Goal: Book appointment/travel/reservation

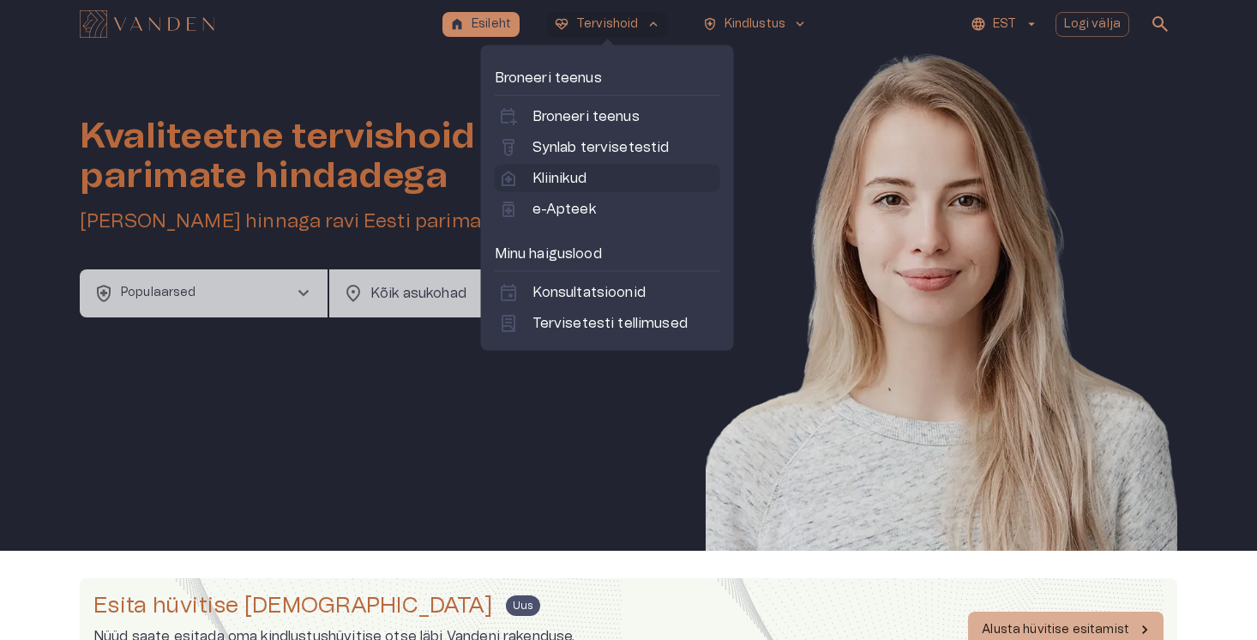
click at [567, 183] on p "Kliinikud" at bounding box center [559, 178] width 54 height 21
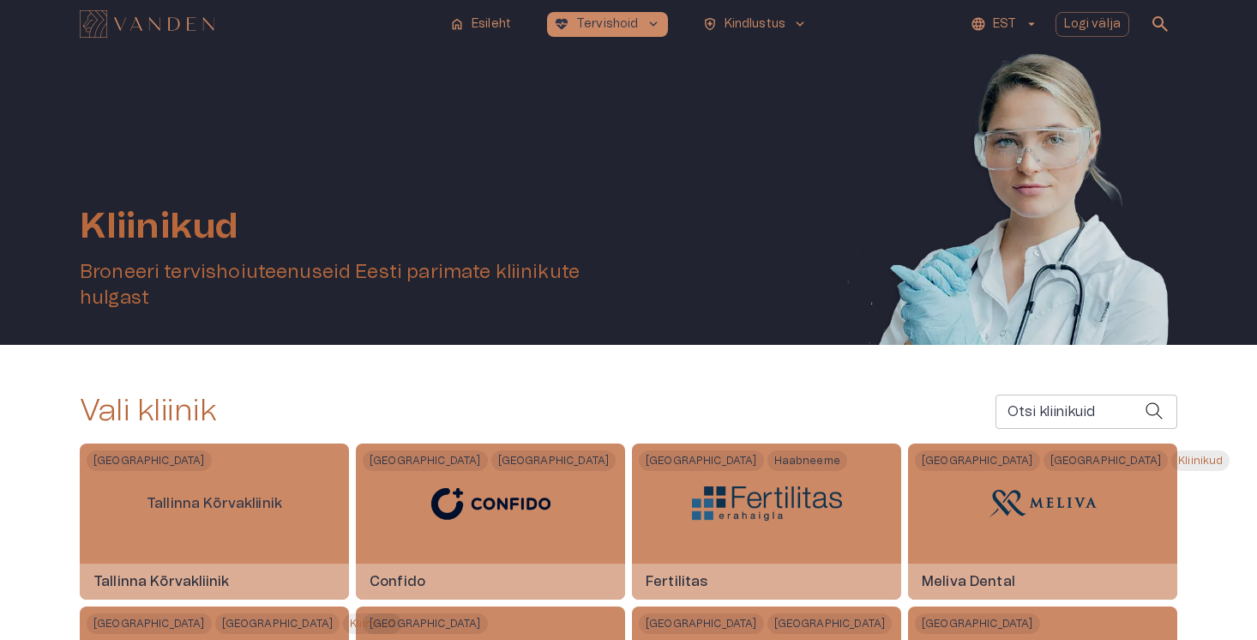
click at [1012, 416] on input "Otsi kliinikuid" at bounding box center [1069, 411] width 149 height 34
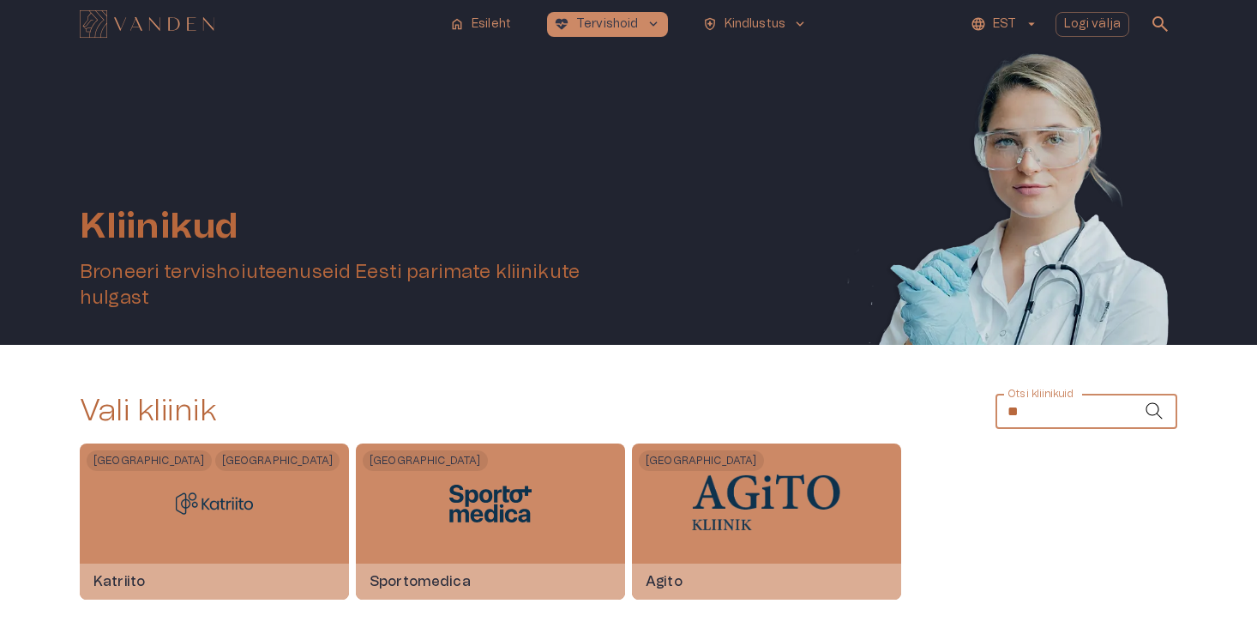
type input "*"
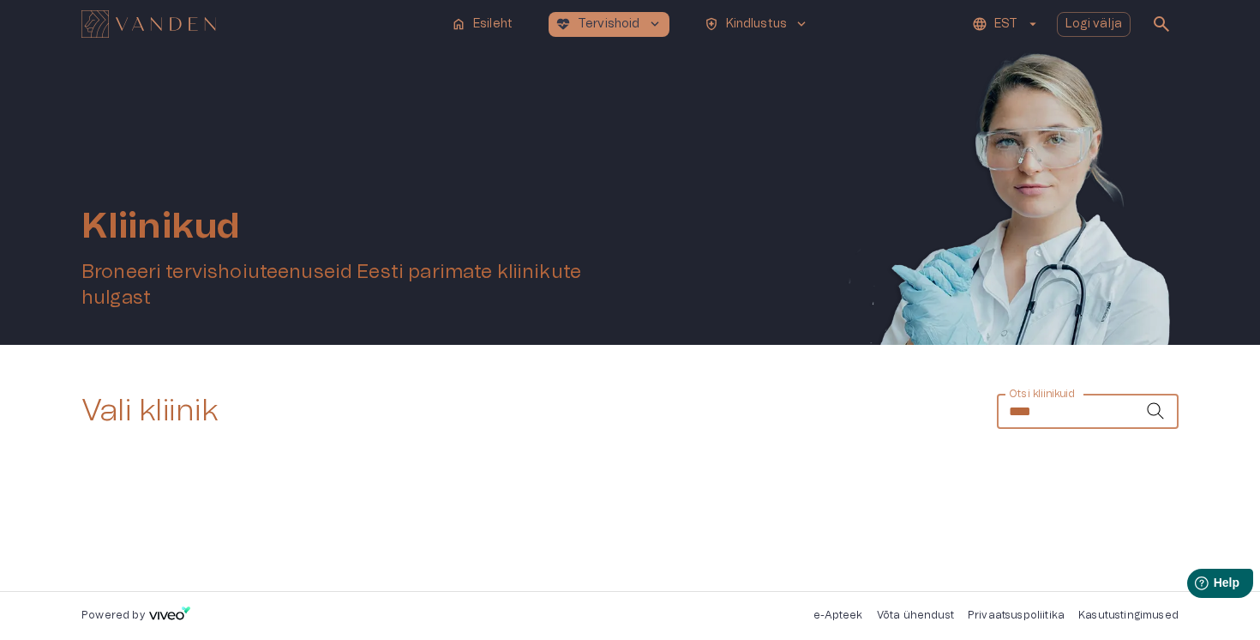
type input "*****"
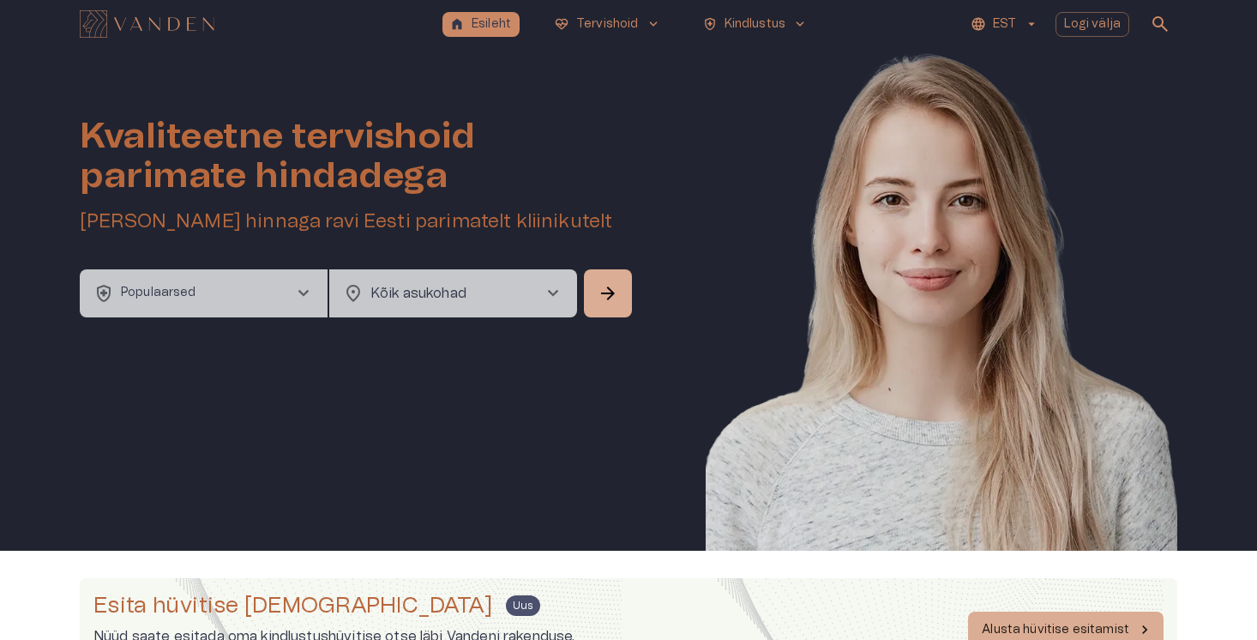
click at [207, 308] on button "health_and_safety Populaarsed chevron_right" at bounding box center [204, 293] width 248 height 48
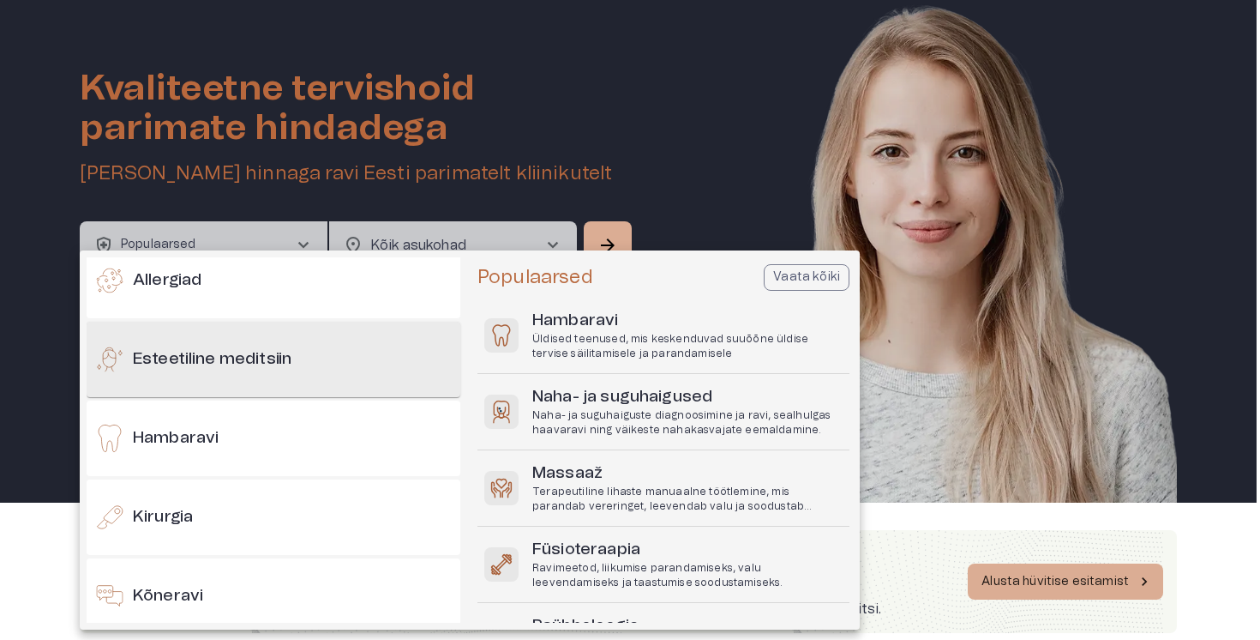
scroll to position [95, 0]
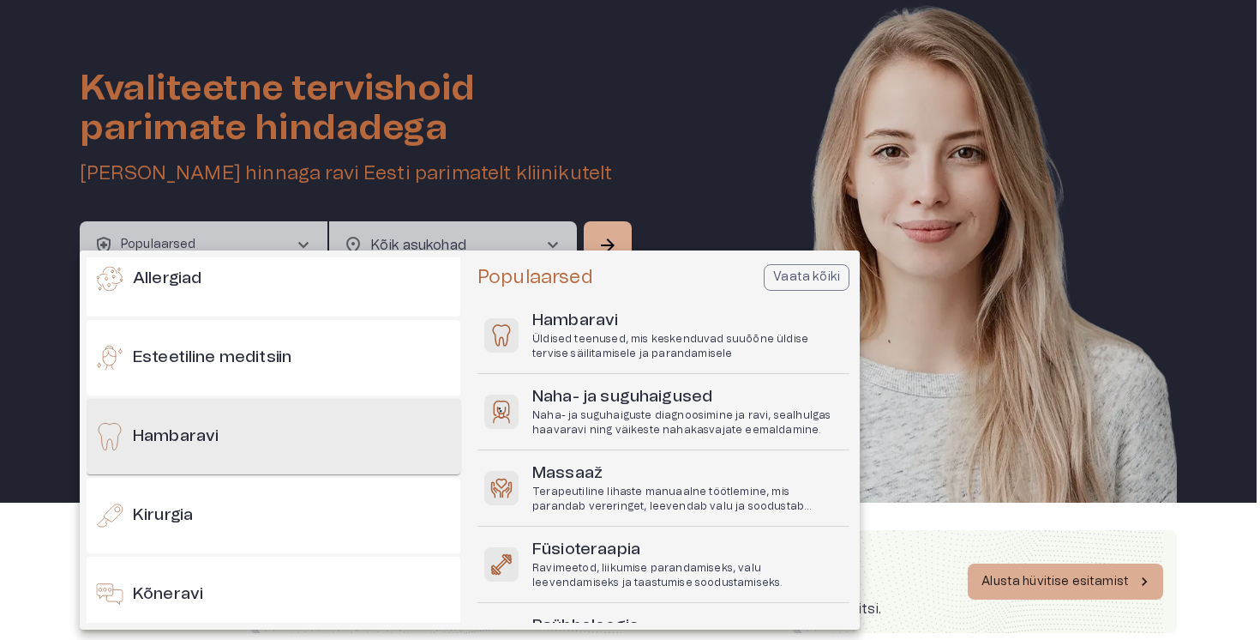
click at [216, 426] on h6 "Hambaravi" at bounding box center [176, 436] width 86 height 23
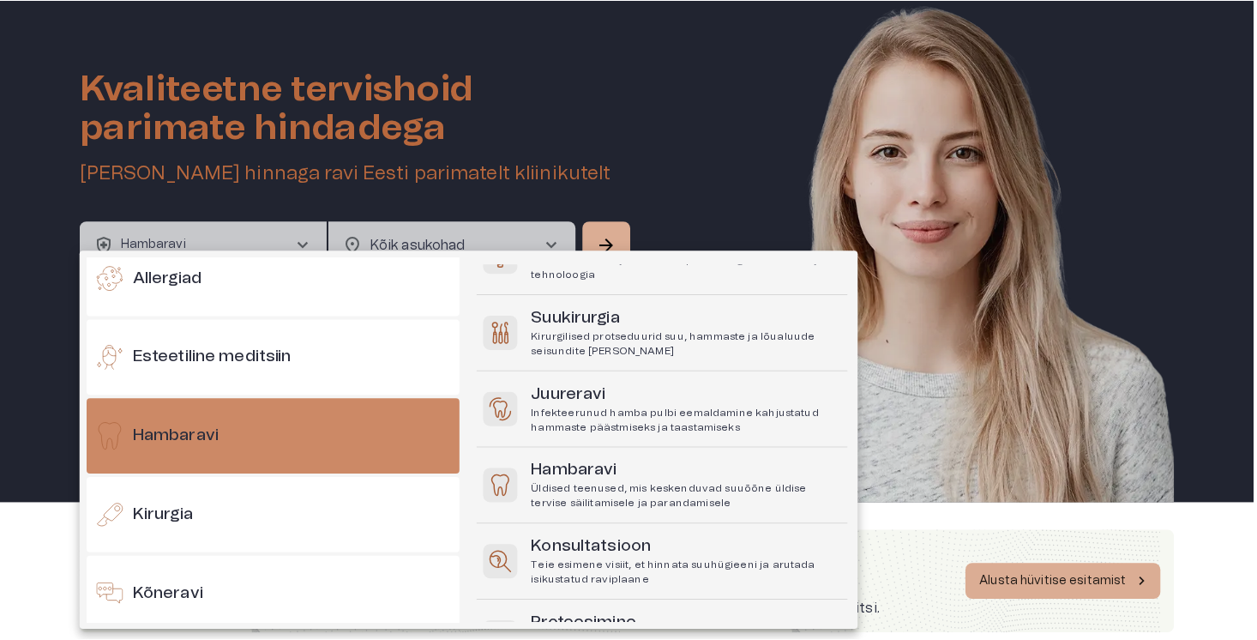
scroll to position [479, 0]
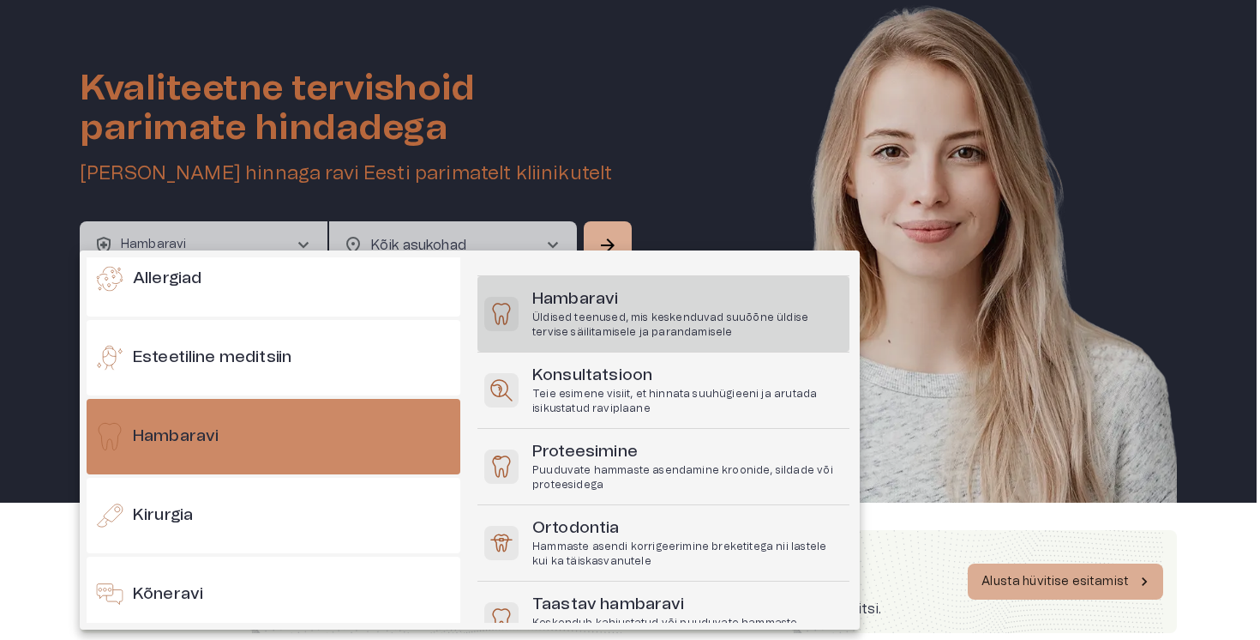
click at [607, 325] on p "Üldised teenused, mis keskenduvad suuõõne üldise tervise säilitamisele ja paran…" at bounding box center [687, 324] width 310 height 29
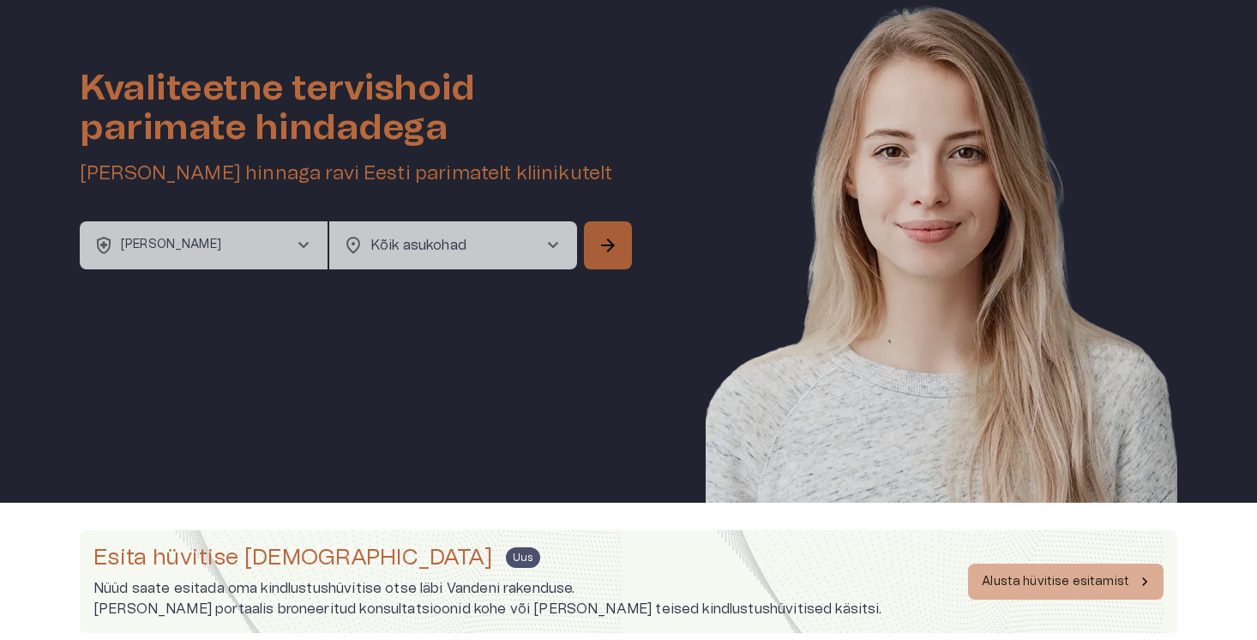
click at [584, 256] on button "arrow_forward" at bounding box center [608, 245] width 48 height 48
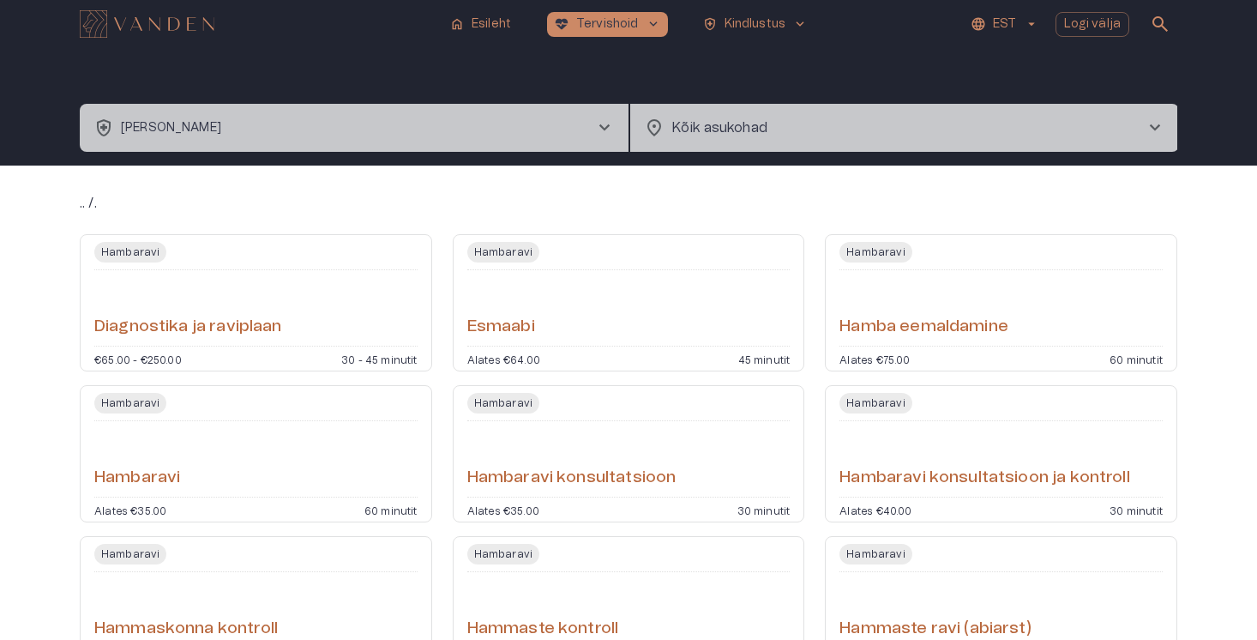
click at [716, 137] on body "home Esileht ecg_heart Tervishoid keyboard_arrow_down health_and_safety Kindlus…" at bounding box center [628, 320] width 1257 height 640
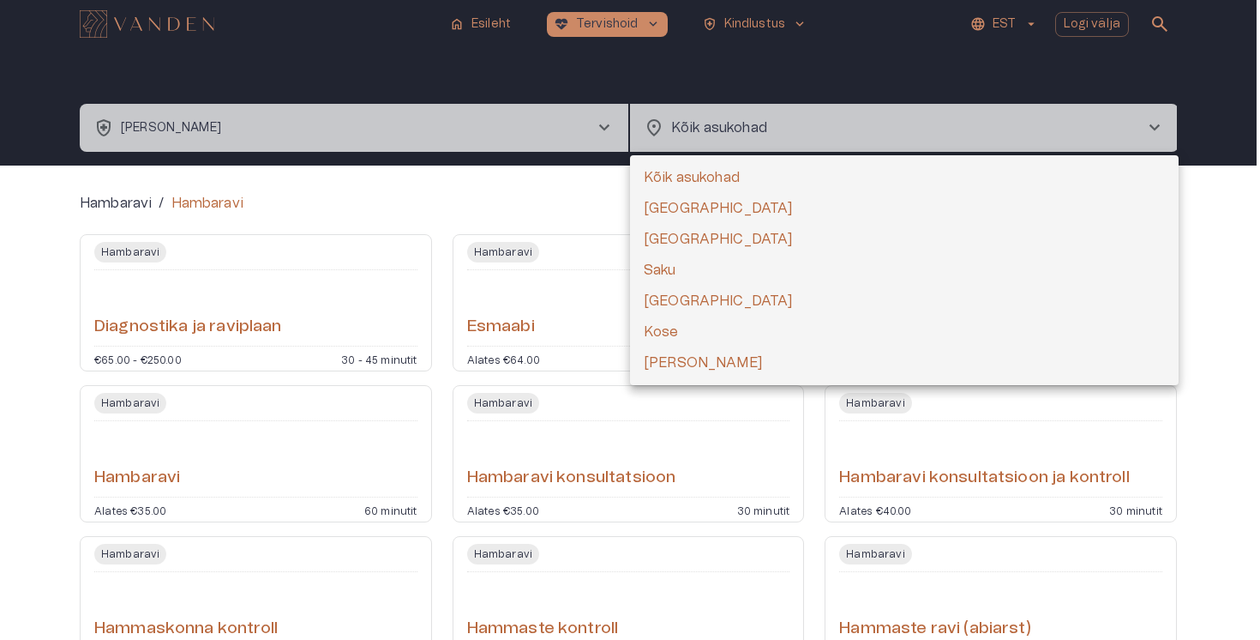
click at [672, 206] on li "[GEOGRAPHIC_DATA]" at bounding box center [904, 208] width 549 height 31
type input "**********"
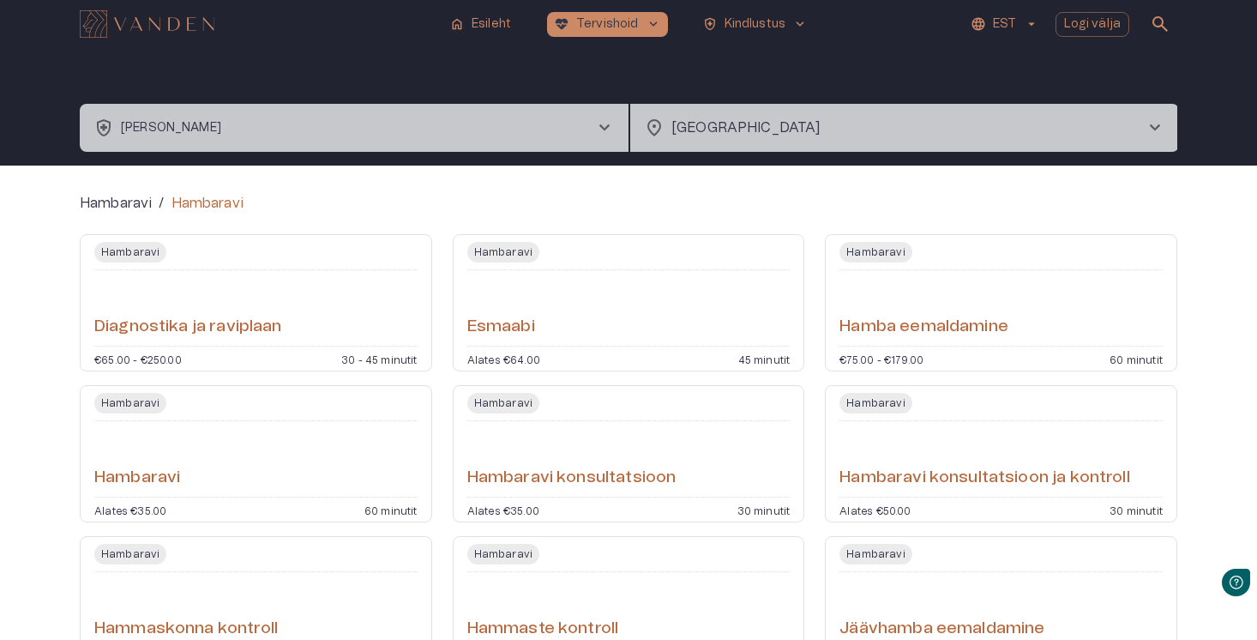
click at [672, 206] on div "Hambaravi / Hambaravi" at bounding box center [628, 203] width 1097 height 21
